Goal: Task Accomplishment & Management: Manage account settings

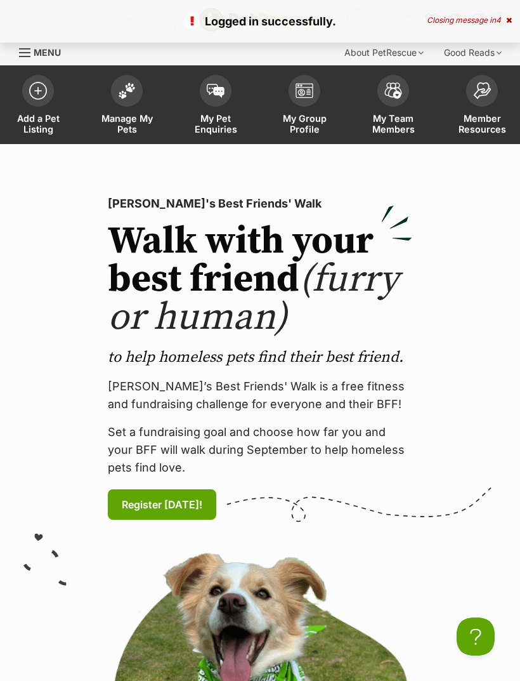
click at [129, 89] on img at bounding box center [127, 90] width 18 height 16
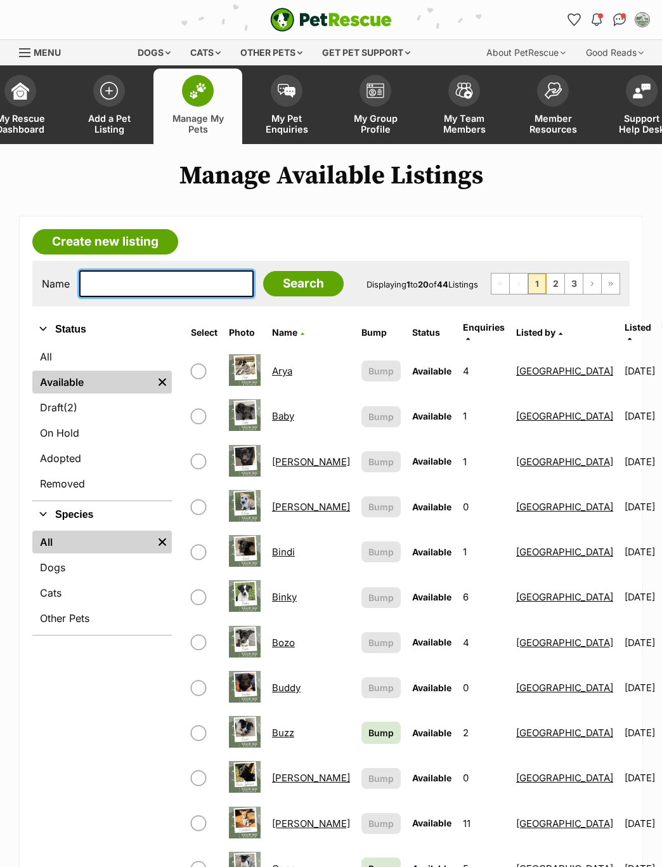
click at [137, 286] on input "text" at bounding box center [166, 283] width 174 height 27
type input "Lil"
click at [280, 289] on input "Search" at bounding box center [303, 283] width 81 height 25
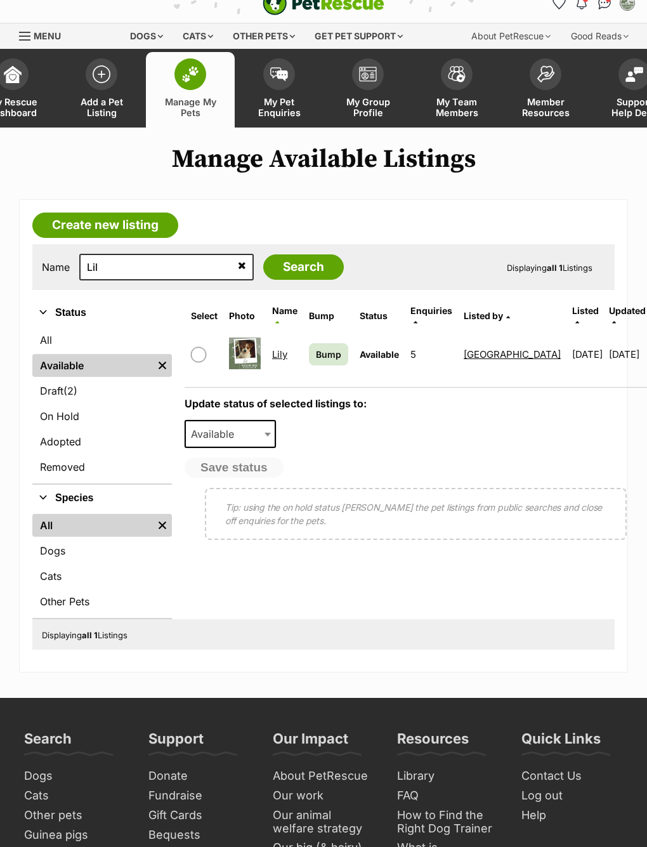
click at [282, 350] on link "Lily" at bounding box center [279, 354] width 15 height 12
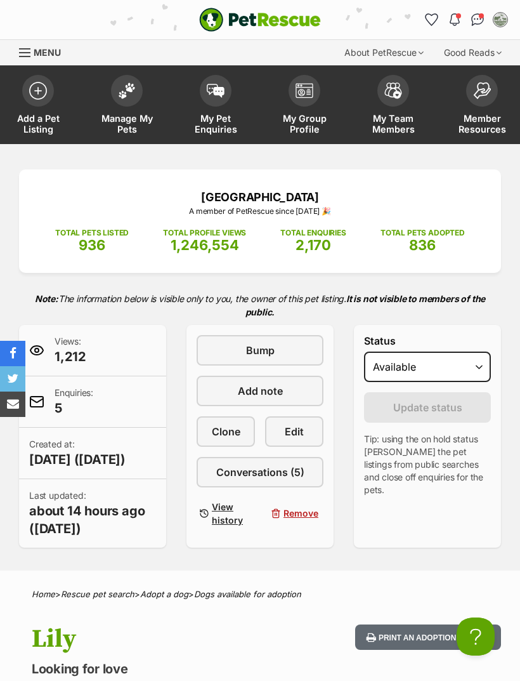
click at [309, 435] on link "Edit" at bounding box center [294, 431] width 58 height 30
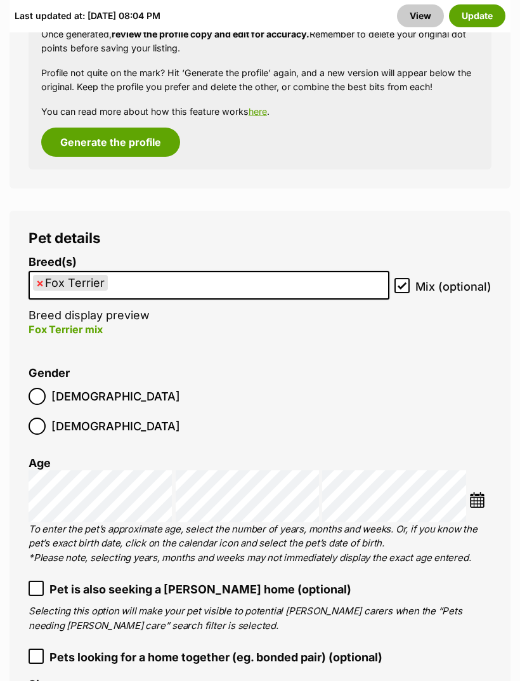
scroll to position [2067, 0]
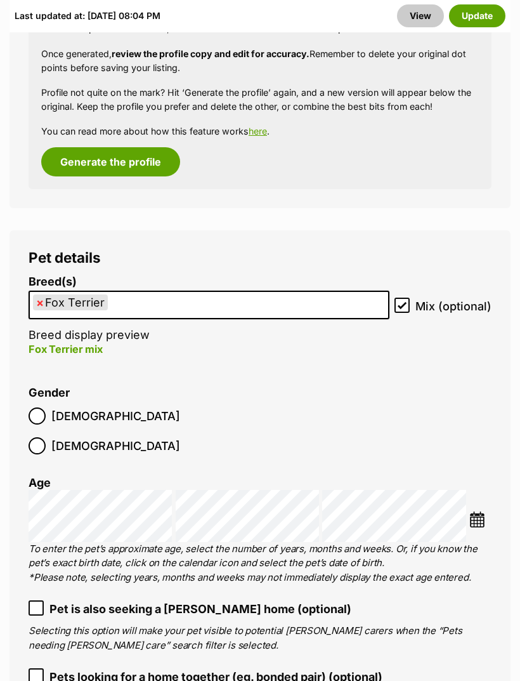
click at [473, 10] on button "Update" at bounding box center [477, 15] width 56 height 23
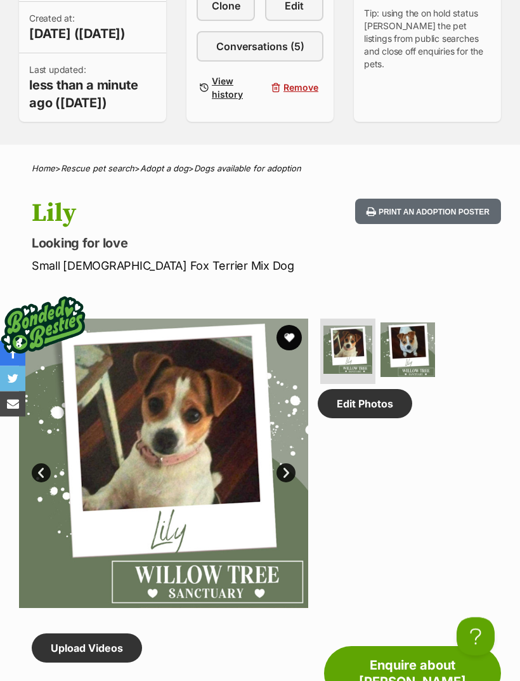
scroll to position [426, 0]
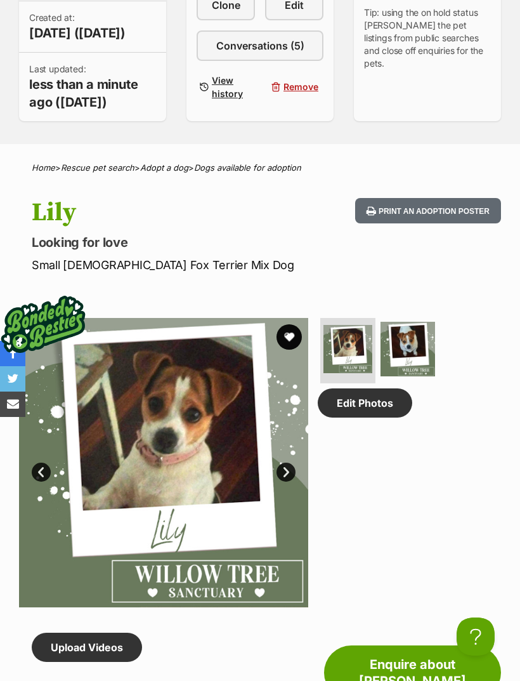
click at [383, 417] on link "Edit Photos" at bounding box center [365, 402] width 95 height 29
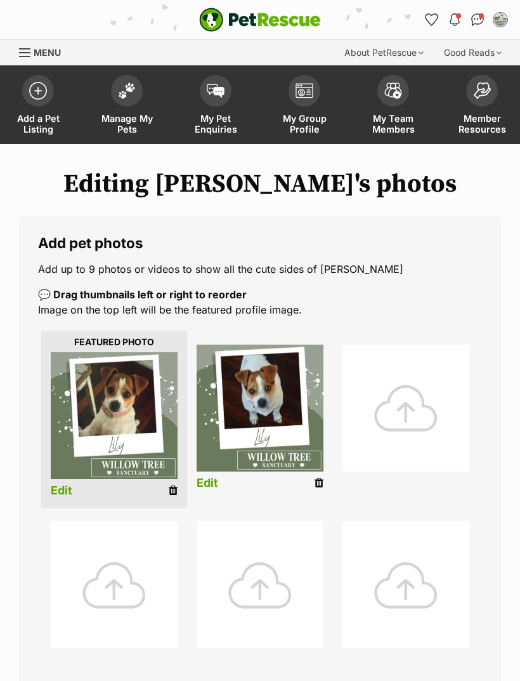
click at [412, 407] on div at bounding box center [406, 407] width 127 height 127
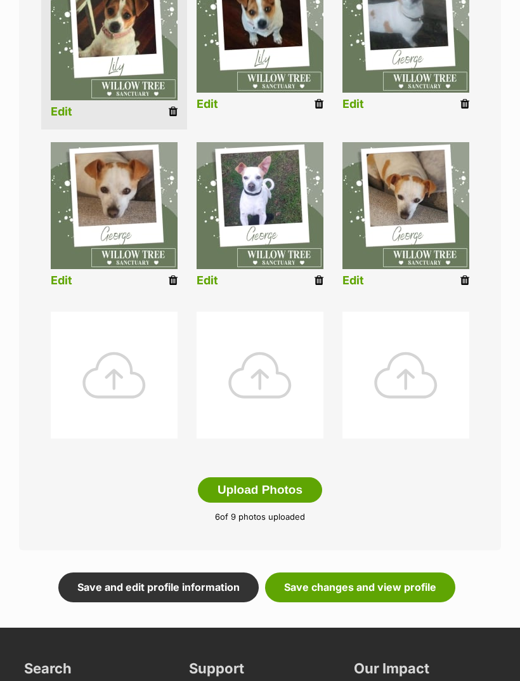
scroll to position [379, 0]
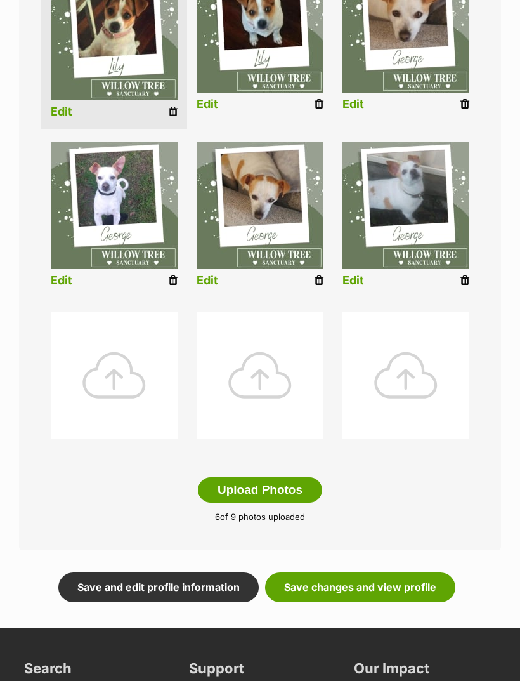
click at [367, 581] on link "Save changes and view profile" at bounding box center [360, 586] width 190 height 29
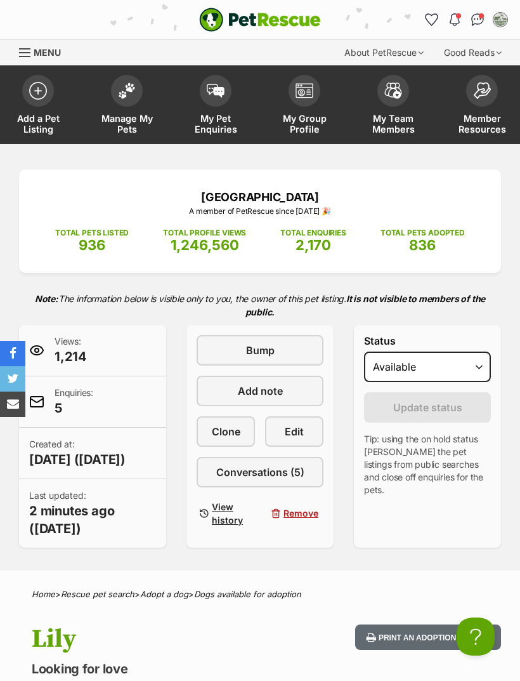
click at [132, 96] on span at bounding box center [127, 91] width 32 height 32
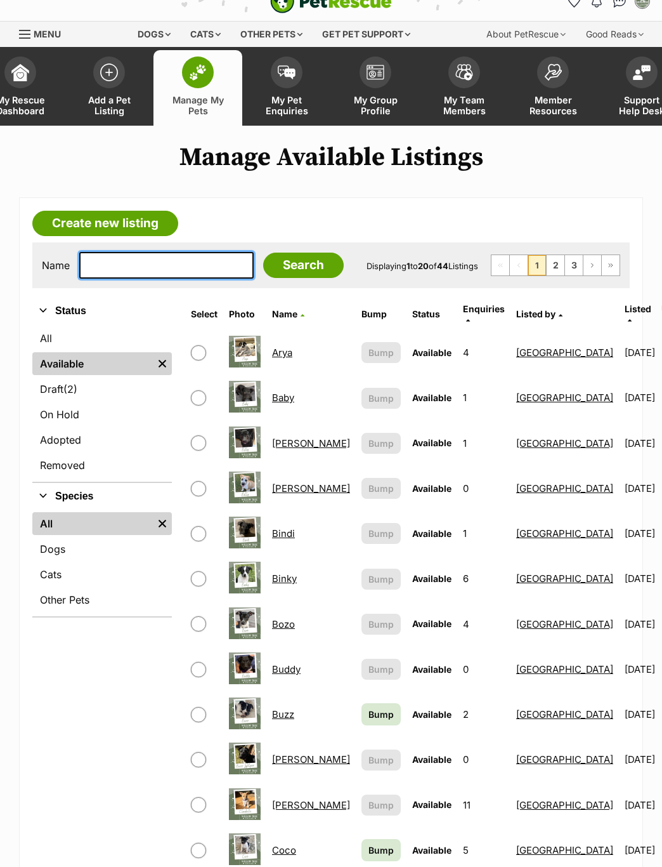
click at [135, 258] on input "text" at bounding box center [166, 265] width 174 height 27
type input "Geo"
click at [285, 270] on input "Search" at bounding box center [303, 264] width 81 height 25
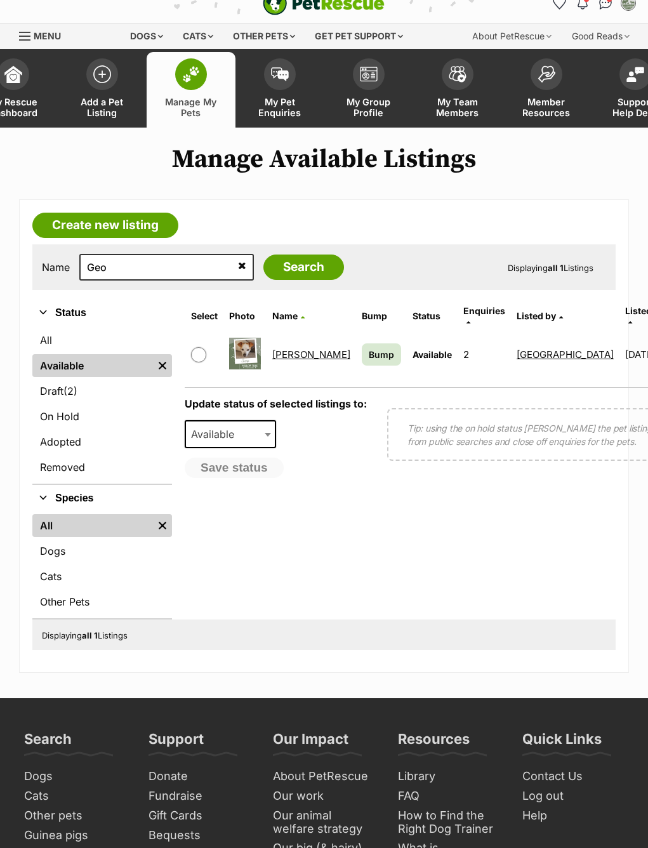
click at [291, 352] on link "[PERSON_NAME]" at bounding box center [311, 354] width 78 height 12
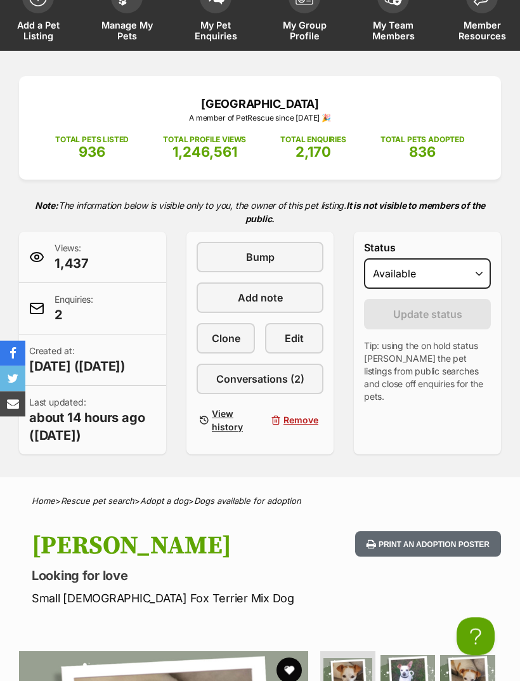
scroll to position [95, 0]
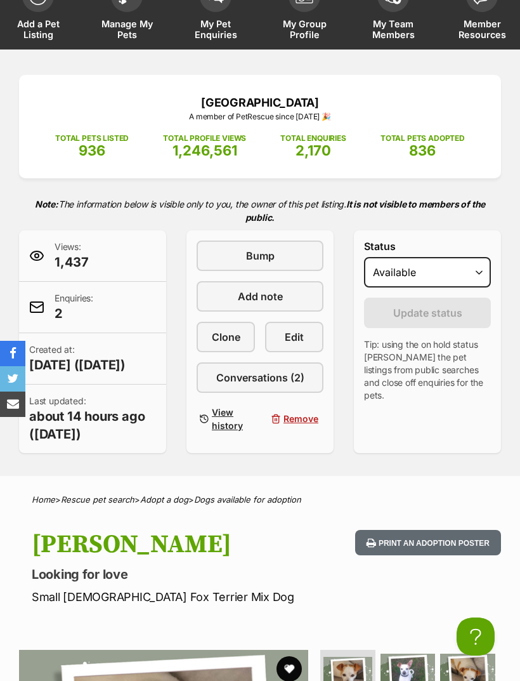
click at [298, 336] on span "Edit" at bounding box center [294, 336] width 19 height 15
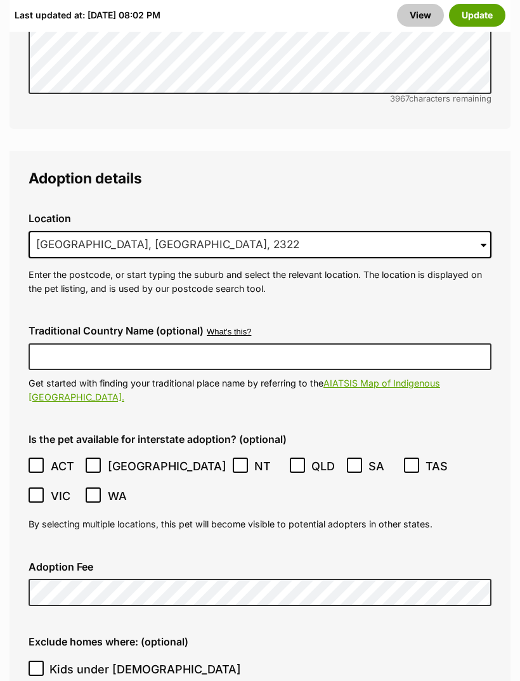
scroll to position [3528, 0]
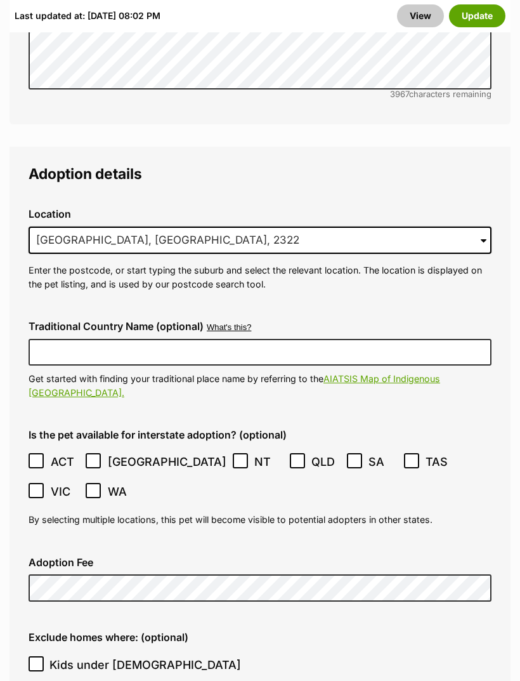
click at [484, 17] on button "Update" at bounding box center [477, 15] width 56 height 23
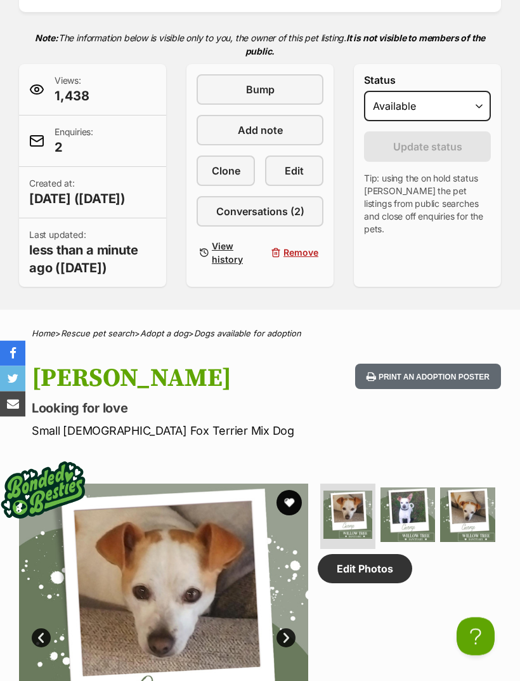
scroll to position [287, 0]
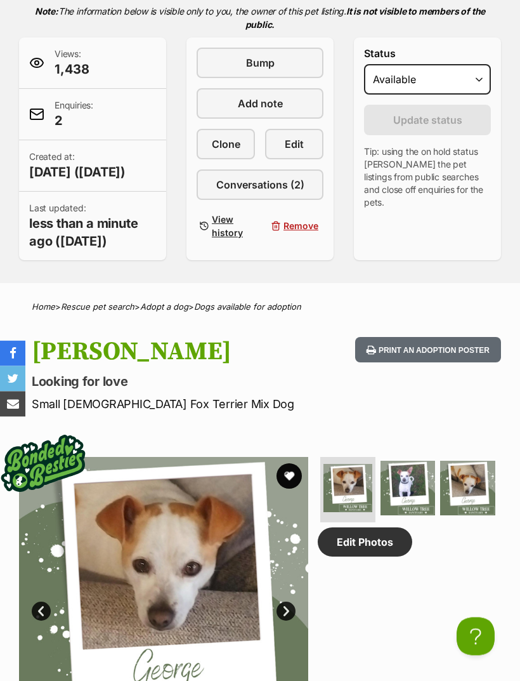
click at [383, 557] on link "Edit Photos" at bounding box center [365, 542] width 95 height 29
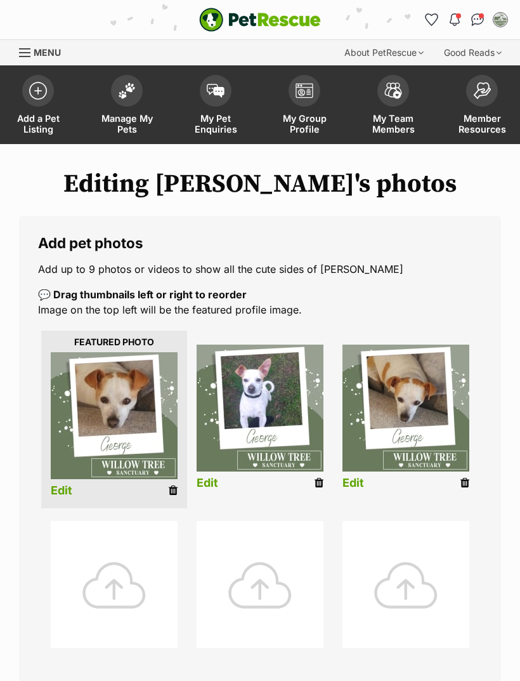
click at [133, 568] on div at bounding box center [114, 584] width 127 height 127
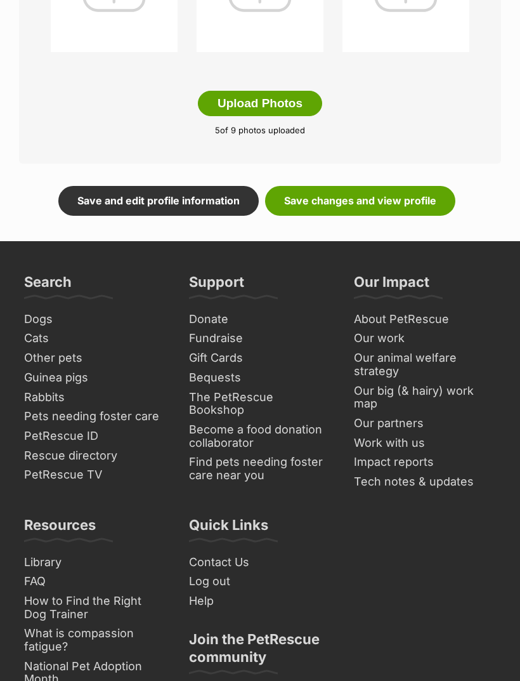
scroll to position [775, 0]
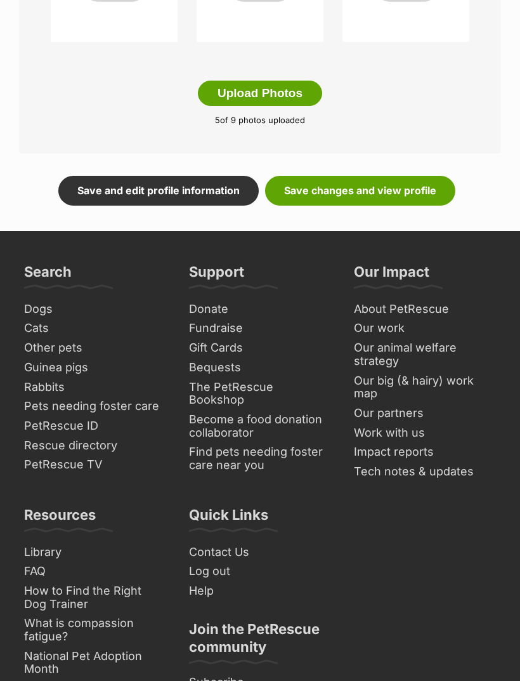
click at [398, 189] on link "Save changes and view profile" at bounding box center [360, 190] width 190 height 29
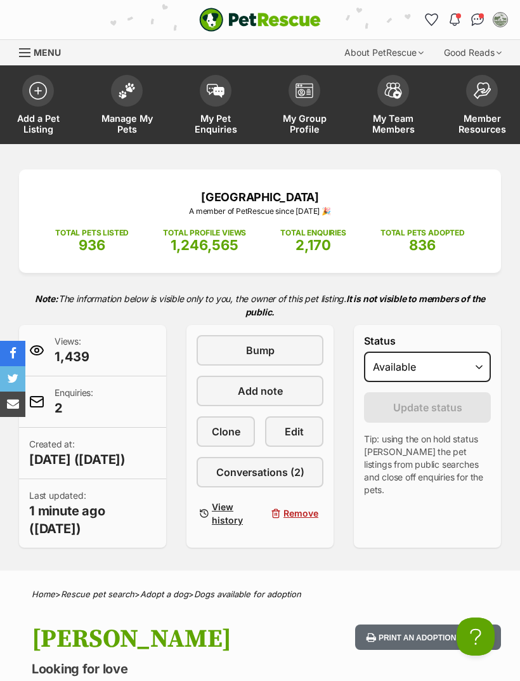
click at [131, 92] on img at bounding box center [127, 90] width 18 height 16
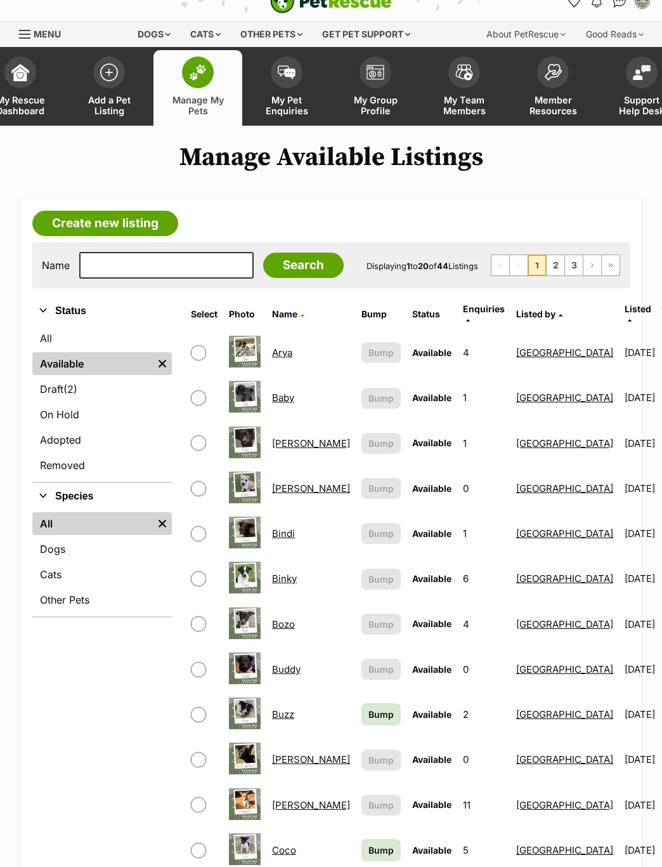
scroll to position [7, 0]
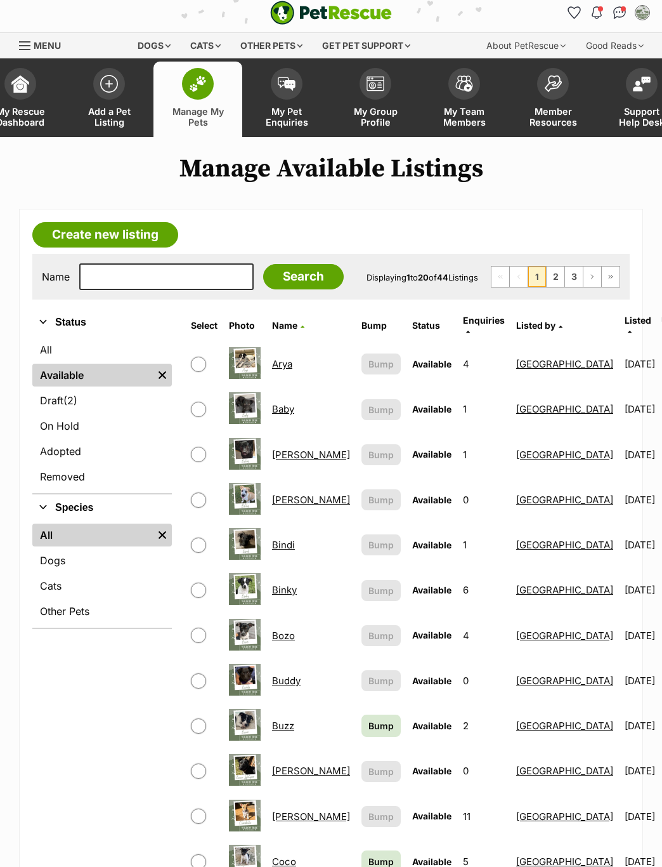
click at [458, 853] on td "5" at bounding box center [484, 861] width 52 height 44
